Goal: Task Accomplishment & Management: Manage account settings

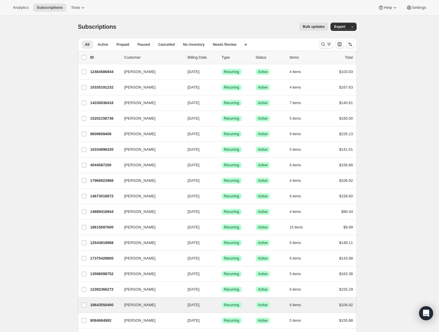
click at [108, 311] on div "[PERSON_NAME] 18643550400 [PERSON_NAME] [DATE] Success Recurring Success Active…" at bounding box center [217, 304] width 279 height 15
click at [103, 305] on p "18643550400" at bounding box center [104, 305] width 29 height 6
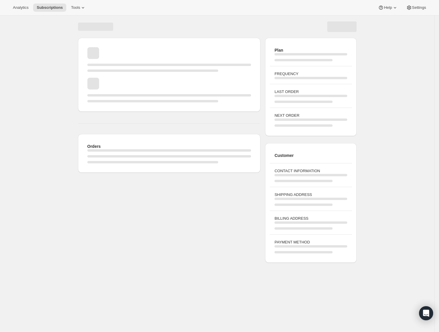
click at [107, 307] on div "Orders Plan FREQUENCY LAST ORDER NEXT ORDER Customer CONTACT INFORMATION SHIPPI…" at bounding box center [217, 182] width 435 height 332
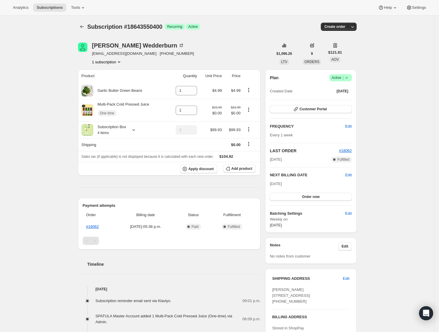
click at [389, 143] on div "Subscription #18643550400. This page is ready Subscription #18643550400 Success…" at bounding box center [217, 205] width 435 height 378
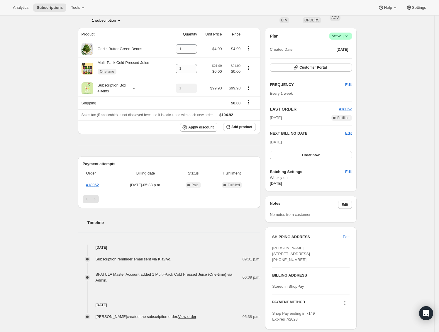
scroll to position [53, 0]
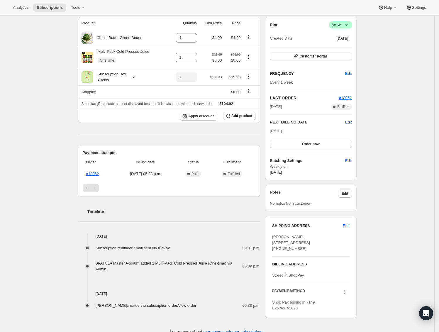
click at [352, 119] on span "Edit" at bounding box center [348, 122] width 6 height 6
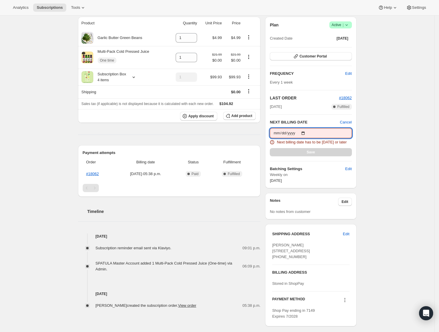
click at [309, 132] on input "[DATE]" at bounding box center [311, 133] width 82 height 10
type input "[DATE]"
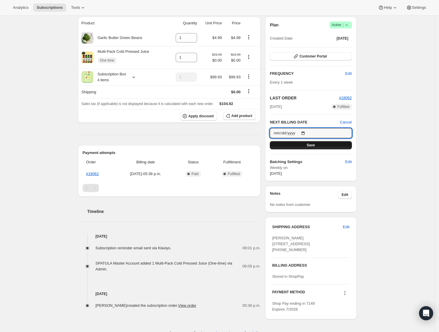
click at [308, 147] on button "Save" at bounding box center [311, 145] width 82 height 8
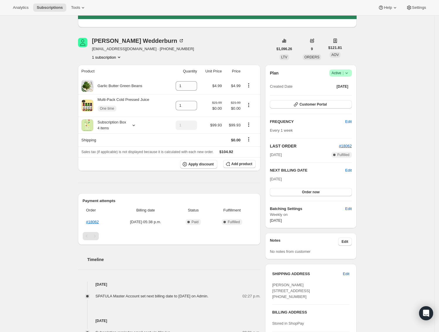
scroll to position [0, 0]
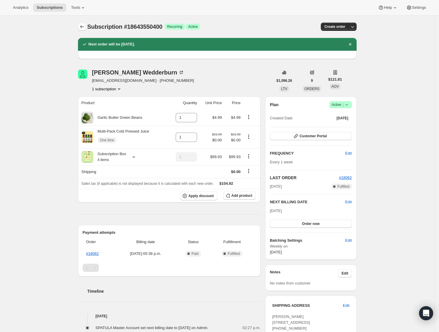
click at [82, 27] on icon "Subscriptions" at bounding box center [82, 27] width 6 height 6
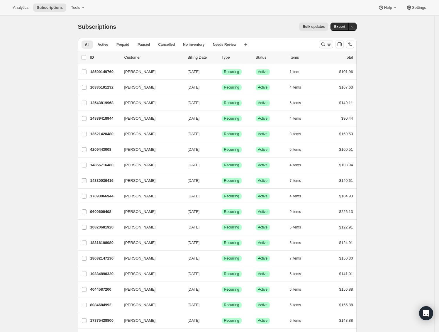
click at [324, 45] on icon "Search and filter results" at bounding box center [323, 44] width 6 height 6
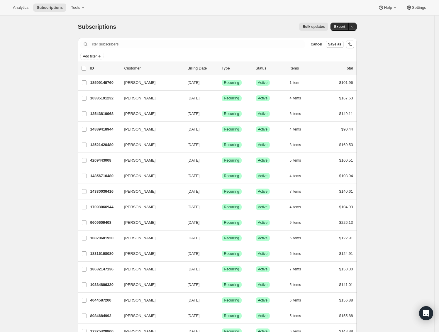
click at [102, 60] on div "Add filter" at bounding box center [217, 56] width 279 height 11
click at [102, 59] on button "Add filter" at bounding box center [91, 56] width 23 height 7
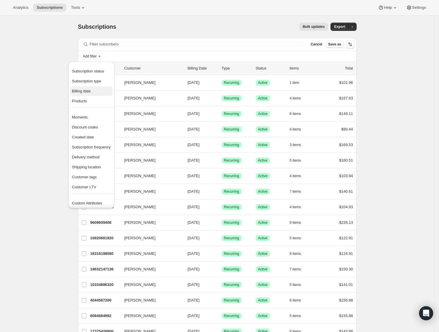
click at [93, 90] on span "Billing date" at bounding box center [91, 91] width 39 height 6
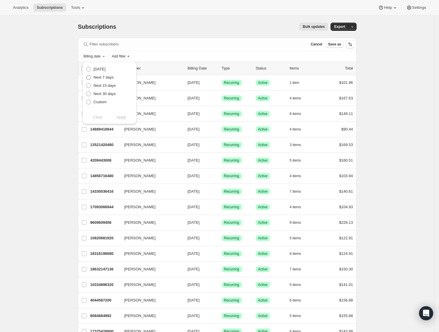
click at [102, 76] on span "Next 7 days" at bounding box center [104, 77] width 20 height 4
click at [87, 75] on input "Next 7 days" at bounding box center [86, 75] width 0 height 0
radio input "true"
click at [124, 115] on span "Apply" at bounding box center [121, 117] width 10 height 6
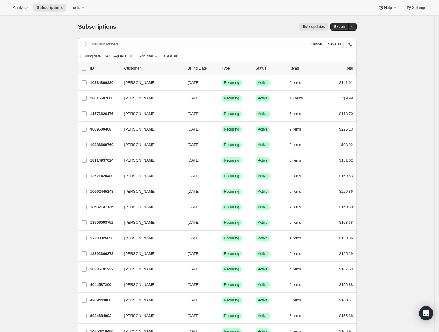
click at [133, 55] on icon "Clear" at bounding box center [131, 56] width 5 height 5
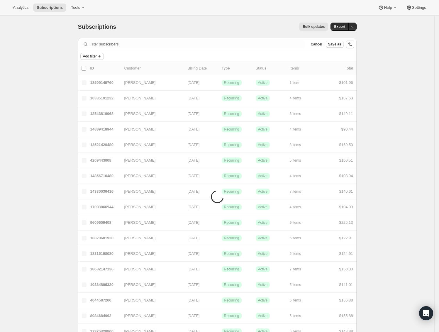
click at [94, 55] on span "Add filter" at bounding box center [90, 56] width 14 height 5
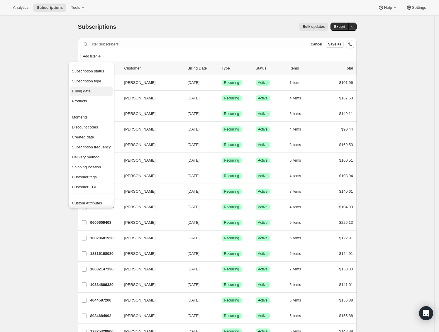
click at [88, 92] on span "Billing date" at bounding box center [81, 91] width 19 height 4
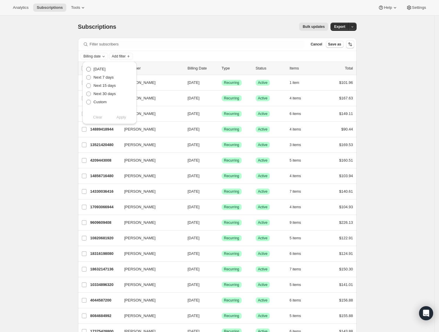
click at [99, 70] on span "[DATE]" at bounding box center [100, 69] width 12 height 4
click at [87, 67] on input "[DATE]" at bounding box center [86, 67] width 0 height 0
radio input "true"
click at [121, 119] on span "Apply" at bounding box center [121, 117] width 10 height 6
